Goal: Check status: Check status

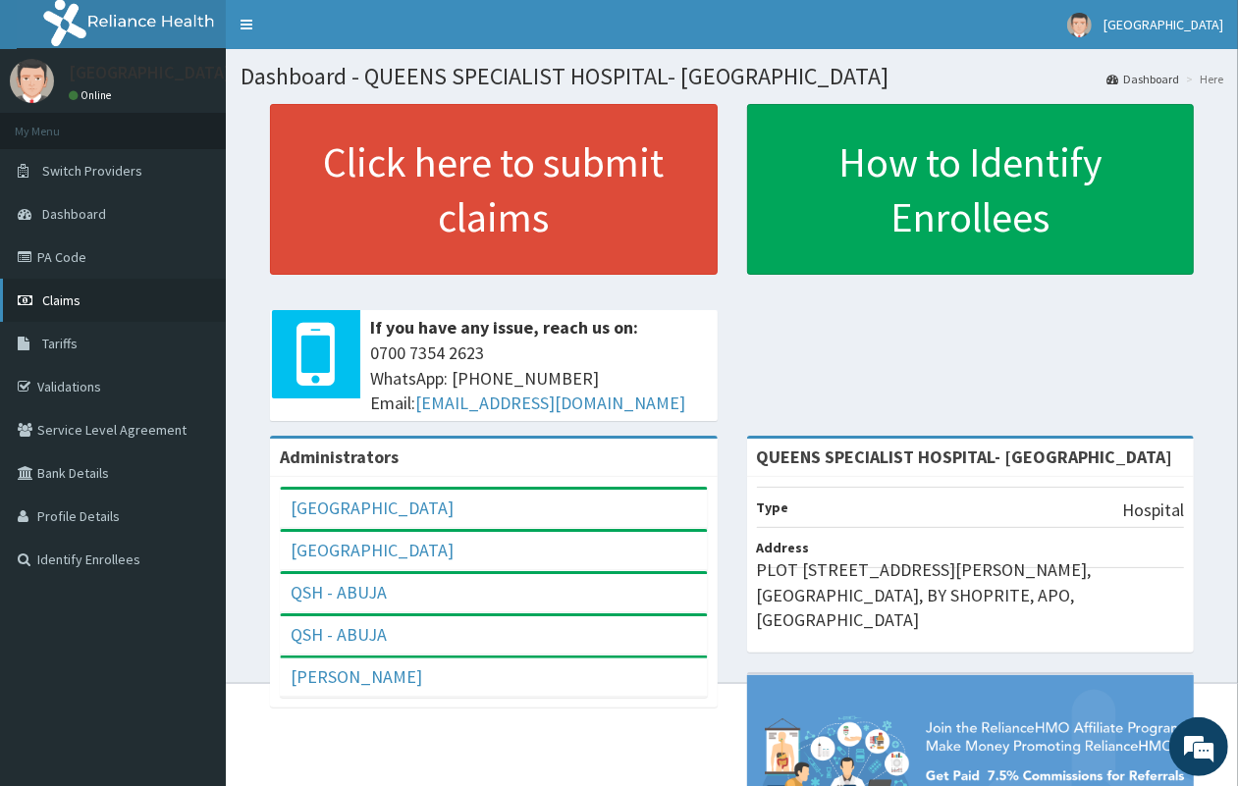
click at [80, 306] on link "Claims" at bounding box center [113, 300] width 226 height 43
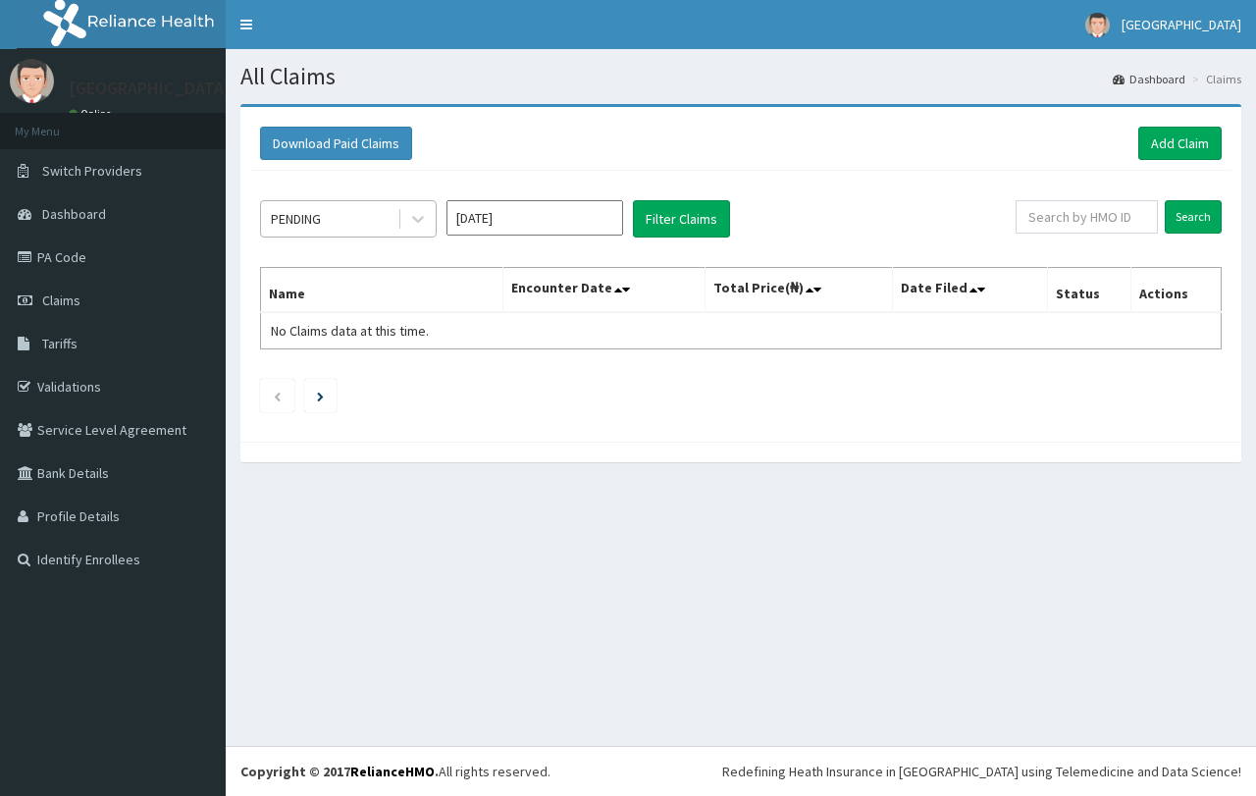
click at [361, 217] on div "PENDING" at bounding box center [329, 218] width 136 height 31
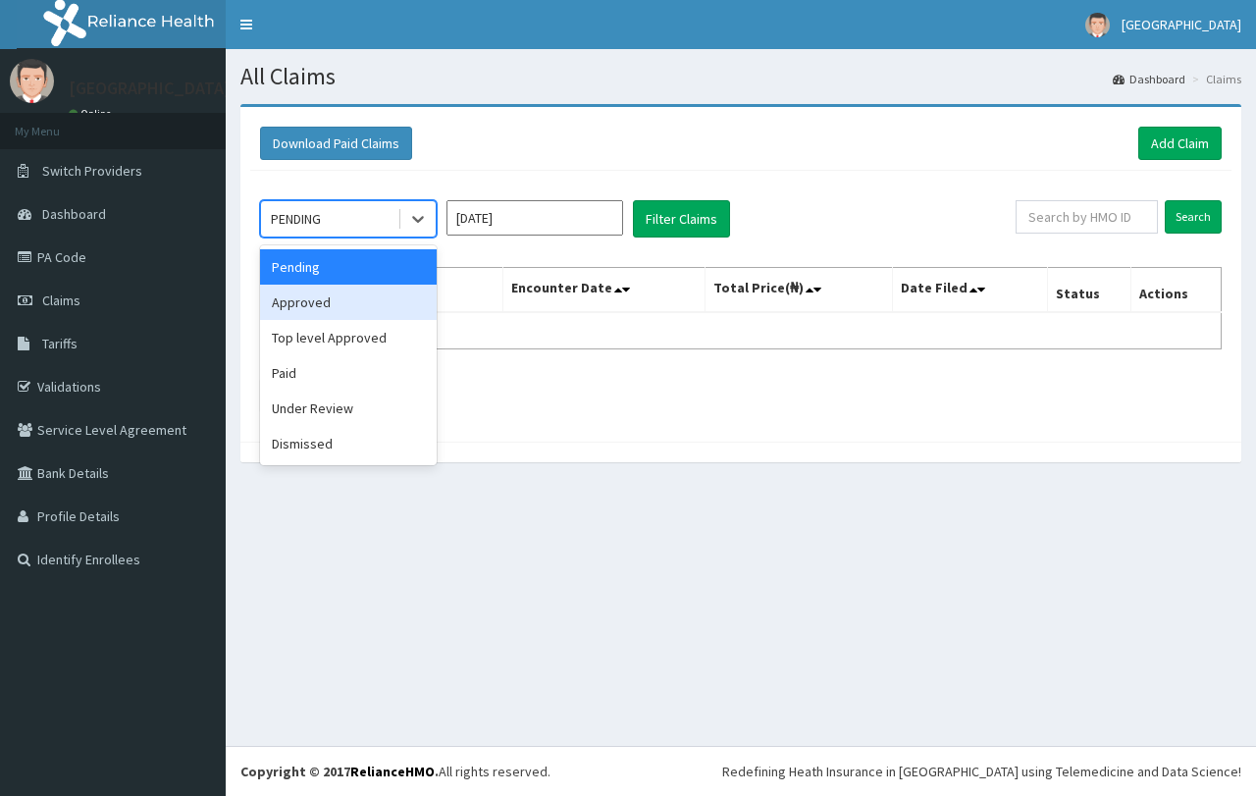
drag, startPoint x: 356, startPoint y: 312, endPoint x: 489, endPoint y: 295, distance: 133.5
click at [358, 311] on div "Approved" at bounding box center [348, 302] width 177 height 35
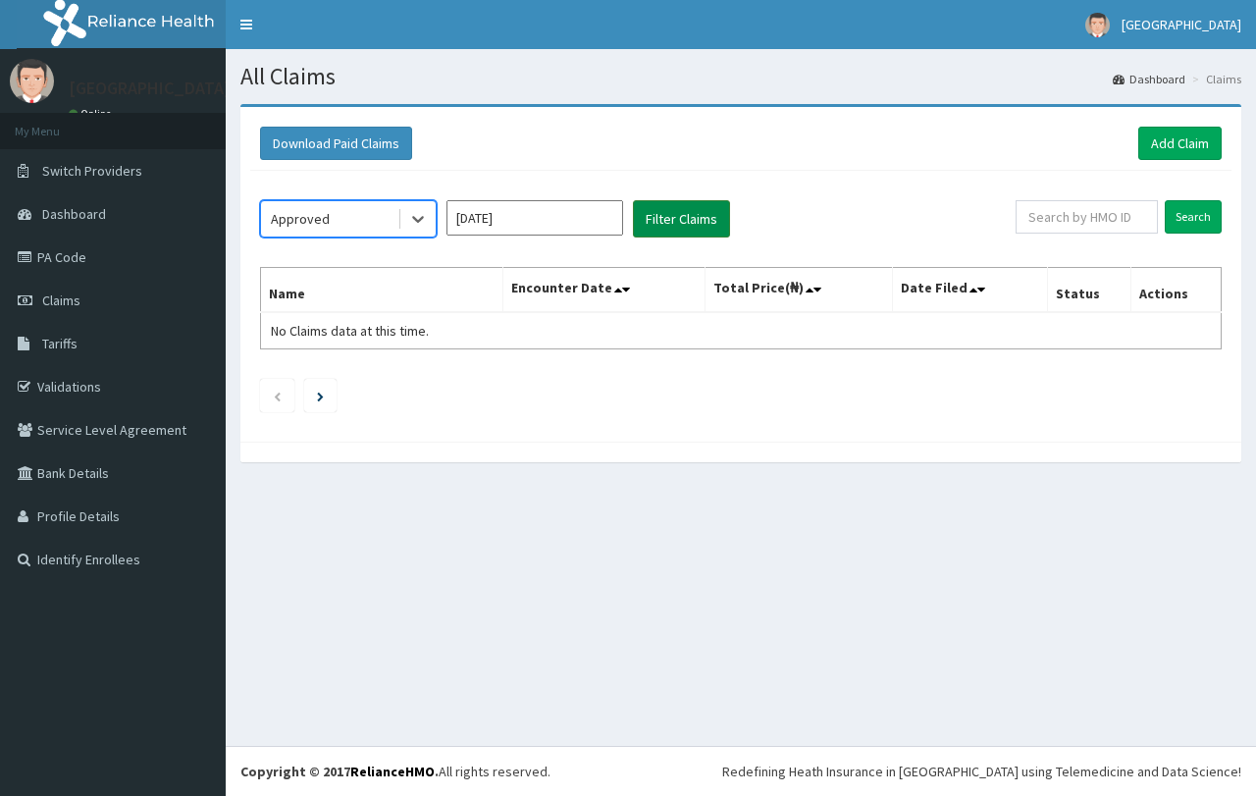
click at [682, 206] on button "Filter Claims" at bounding box center [681, 218] width 97 height 37
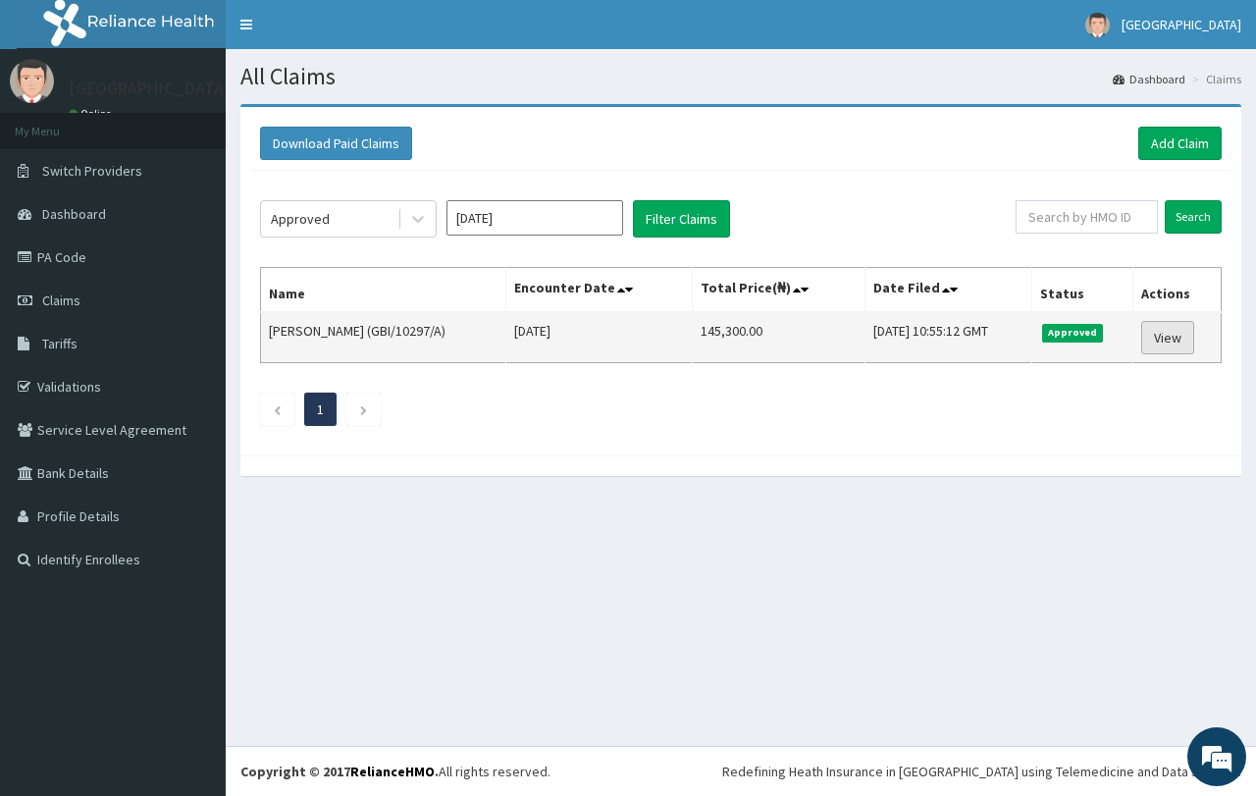
click at [1159, 344] on link "View" at bounding box center [1167, 337] width 53 height 33
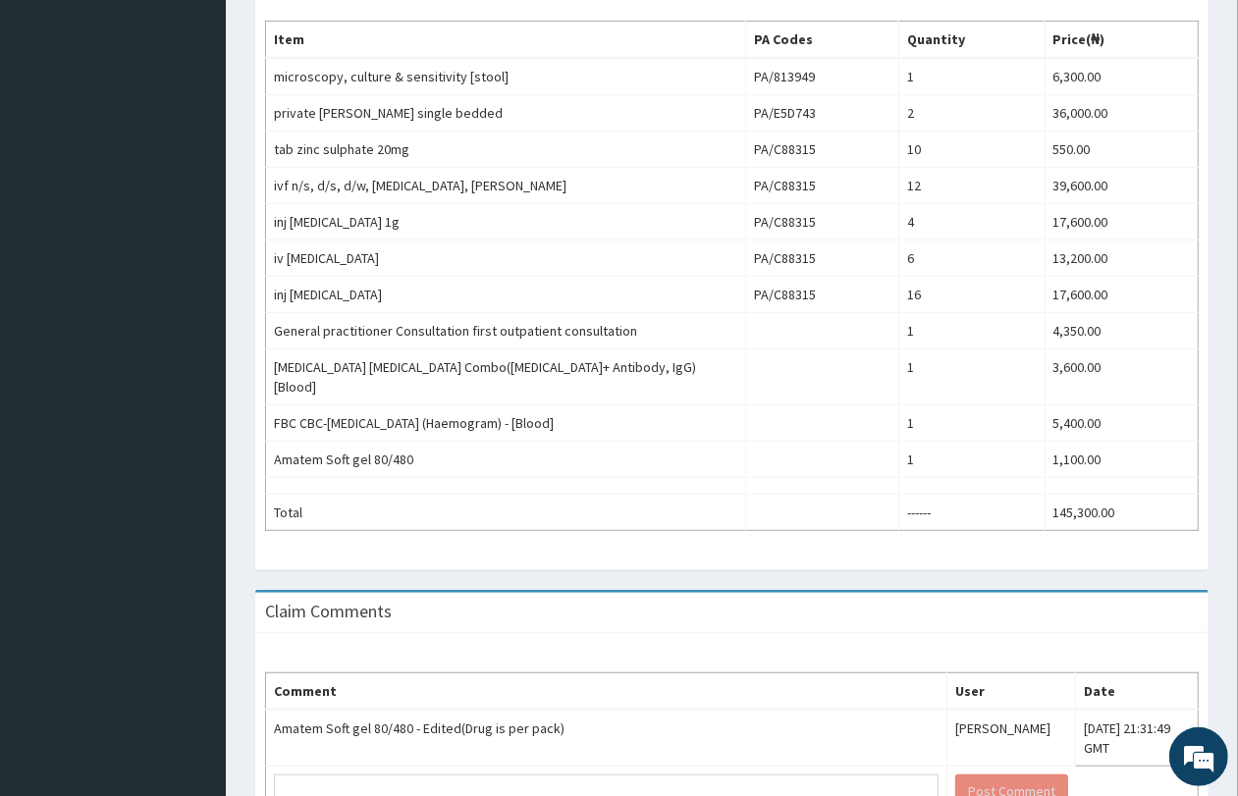
scroll to position [753, 0]
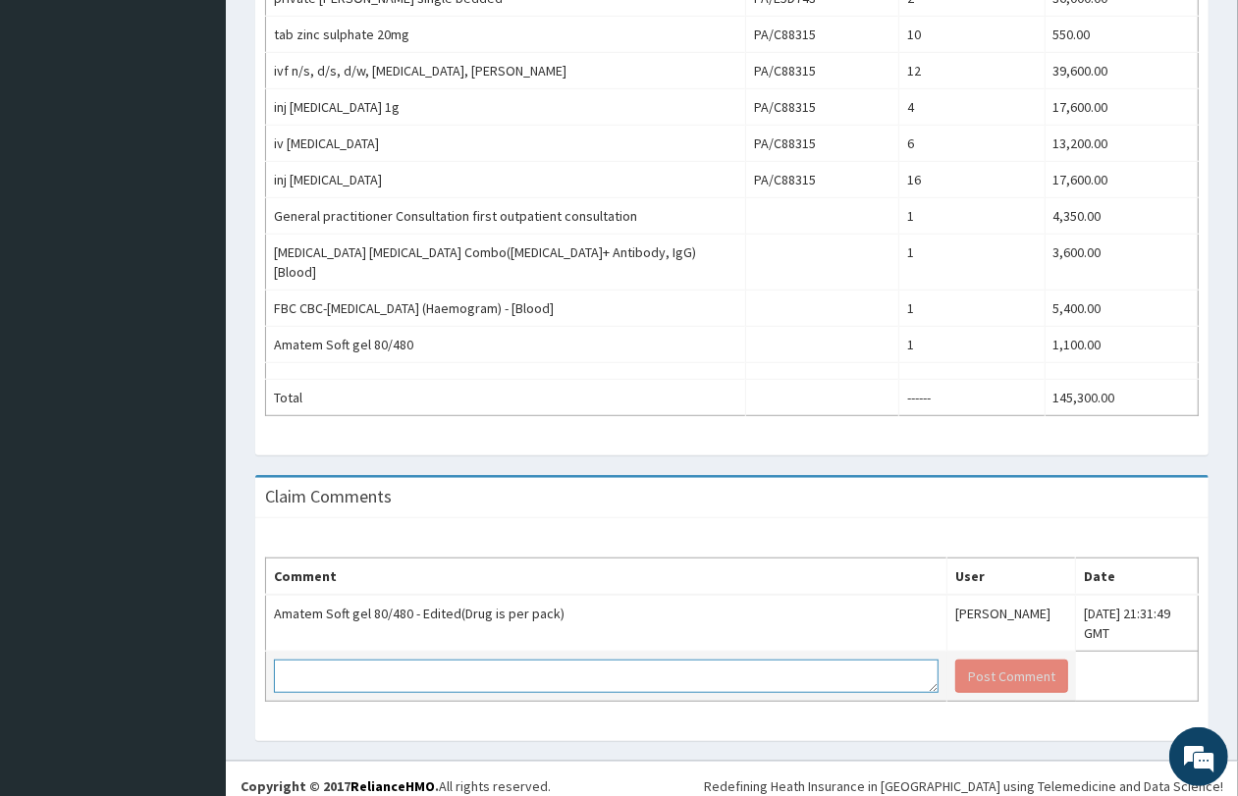
click at [385, 659] on textarea at bounding box center [606, 675] width 664 height 33
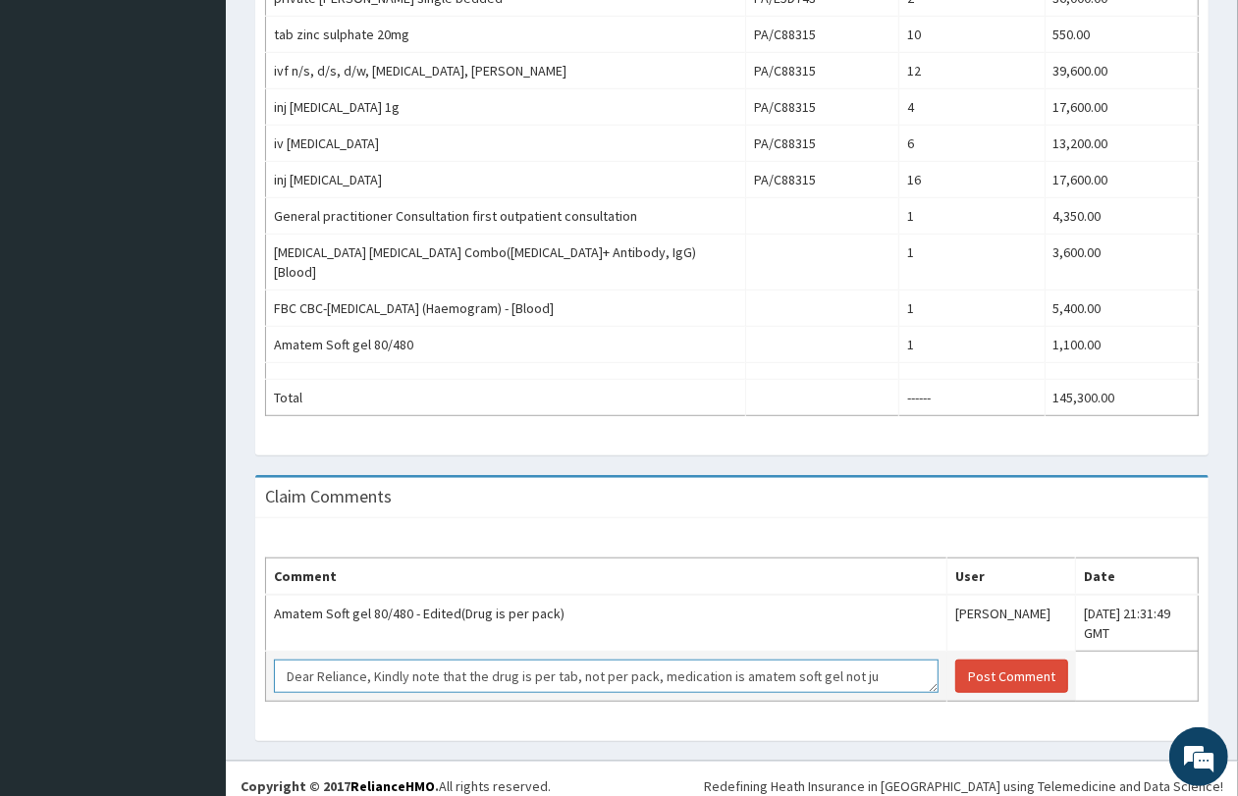
scroll to position [13, 0]
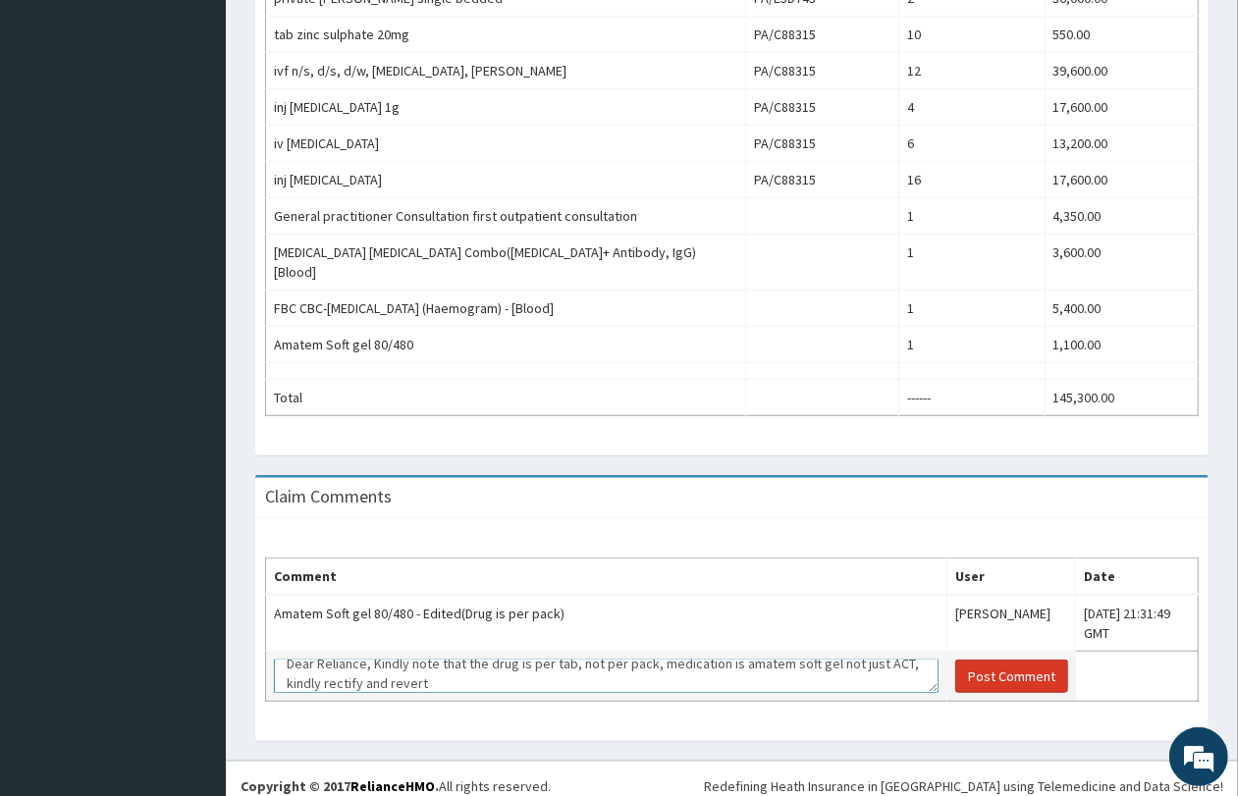
type textarea "Dear Reliance, Kindly note that the drug is per tab, not per pack, medication i…"
click at [965, 660] on button "Post Comment" at bounding box center [1011, 675] width 113 height 33
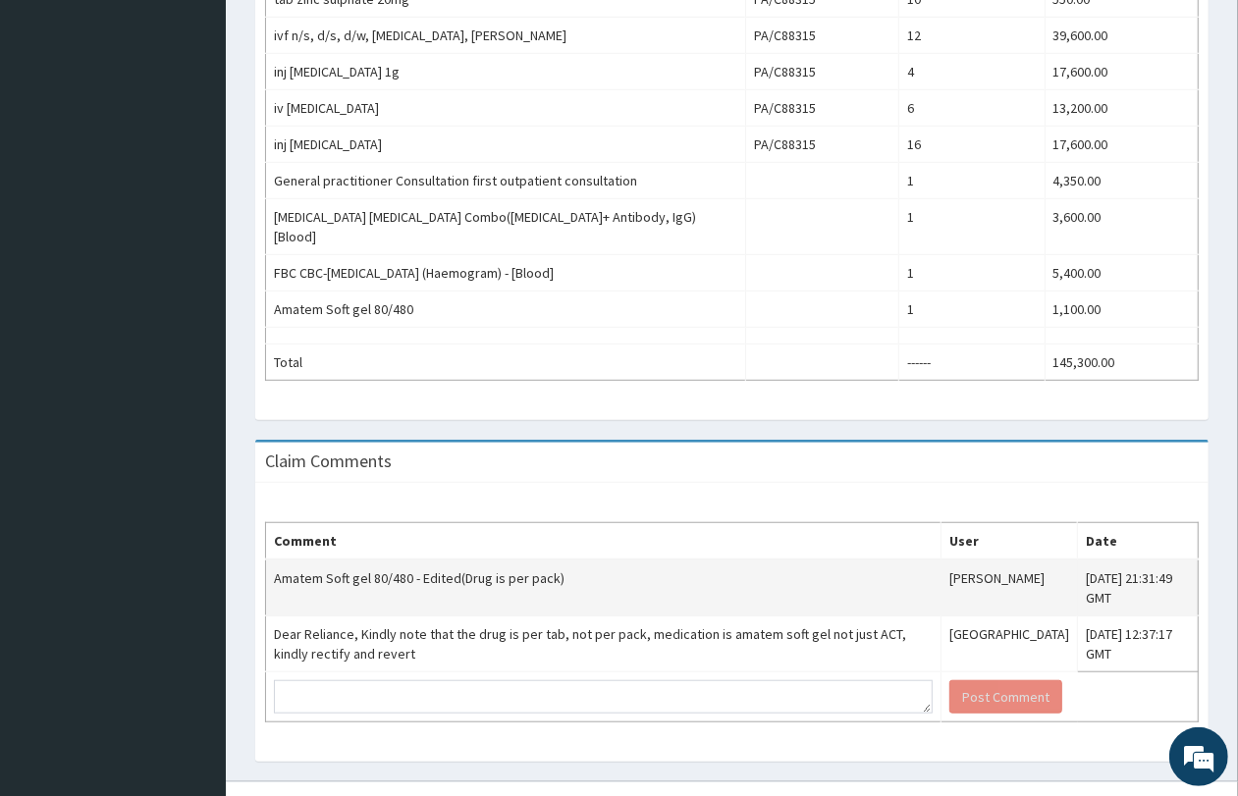
scroll to position [808, 0]
